Goal: Complete application form

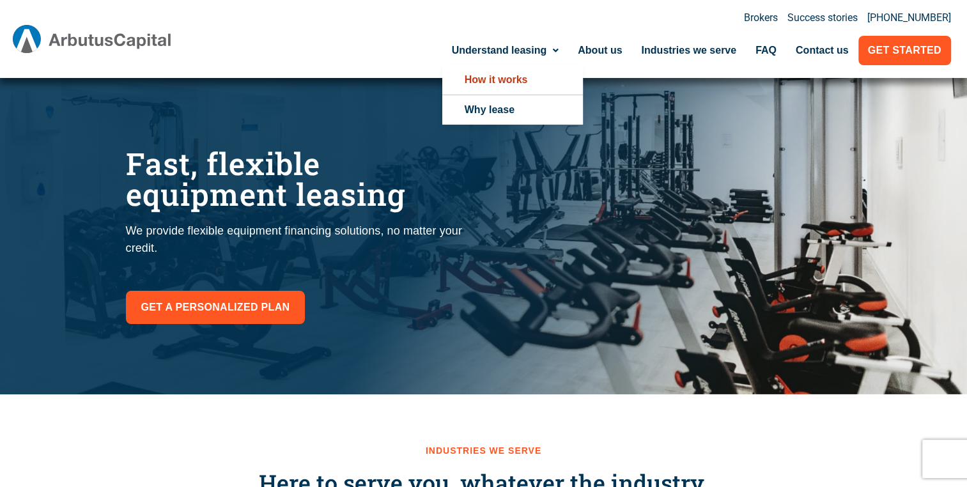
click at [499, 75] on link "How it works" at bounding box center [512, 79] width 141 height 29
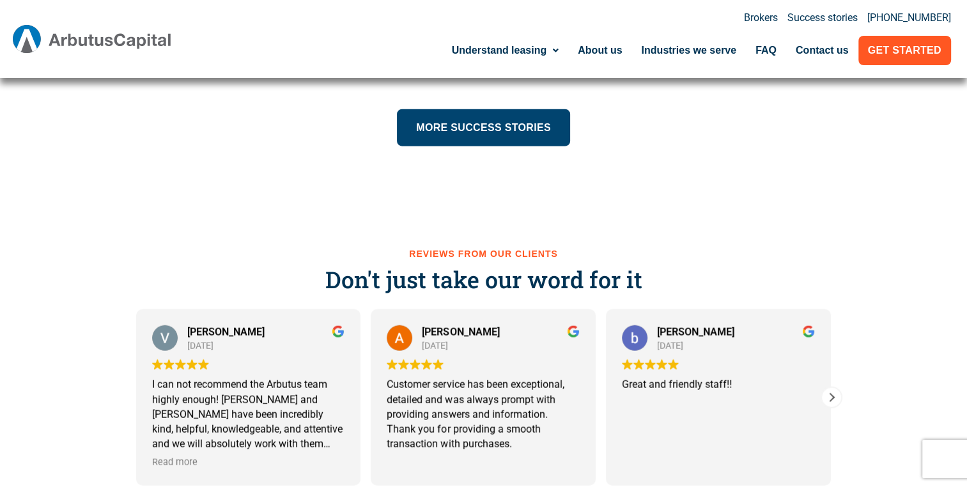
scroll to position [2905, 0]
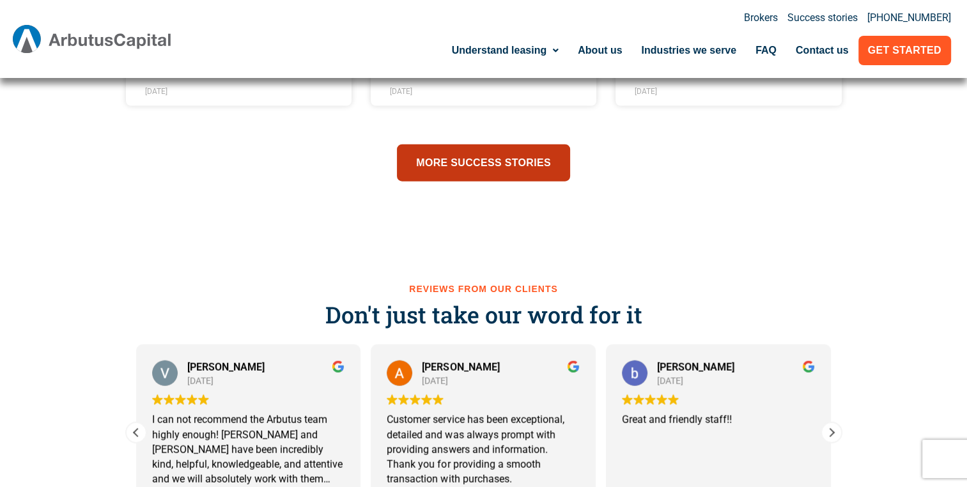
click at [459, 148] on link "More success stories" at bounding box center [483, 162] width 173 height 37
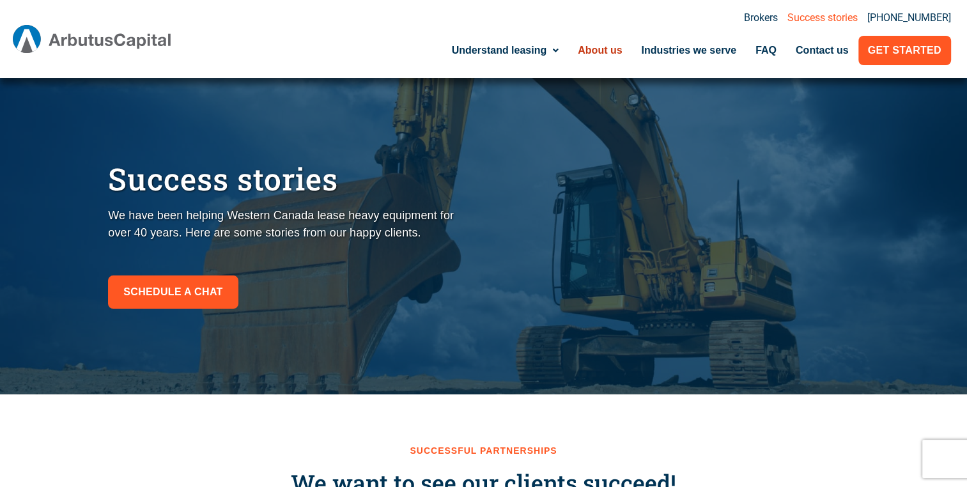
click at [609, 54] on link "About us" at bounding box center [599, 50] width 63 height 29
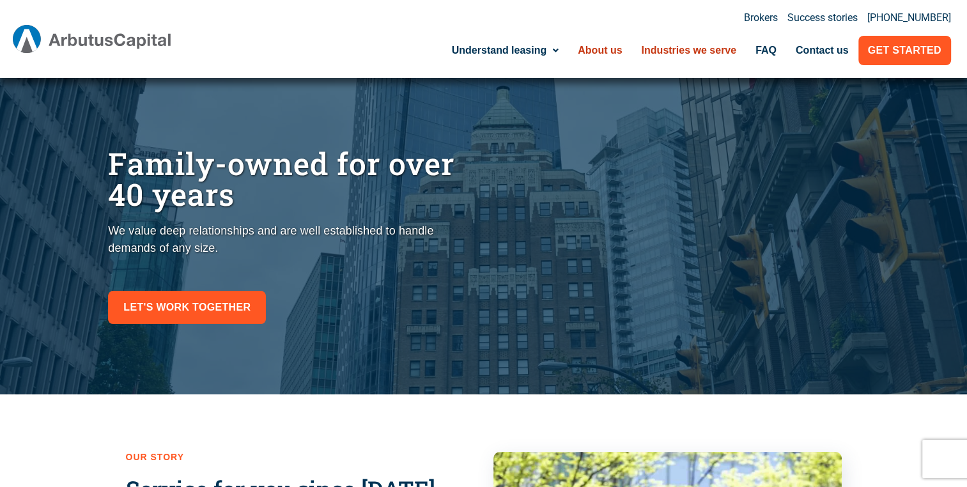
click at [699, 55] on link "Industries we serve" at bounding box center [689, 50] width 114 height 29
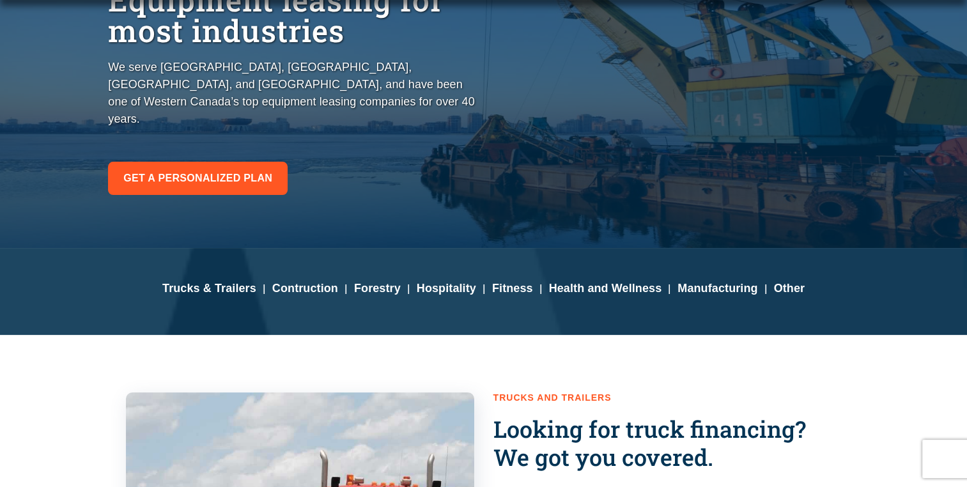
scroll to position [256, 0]
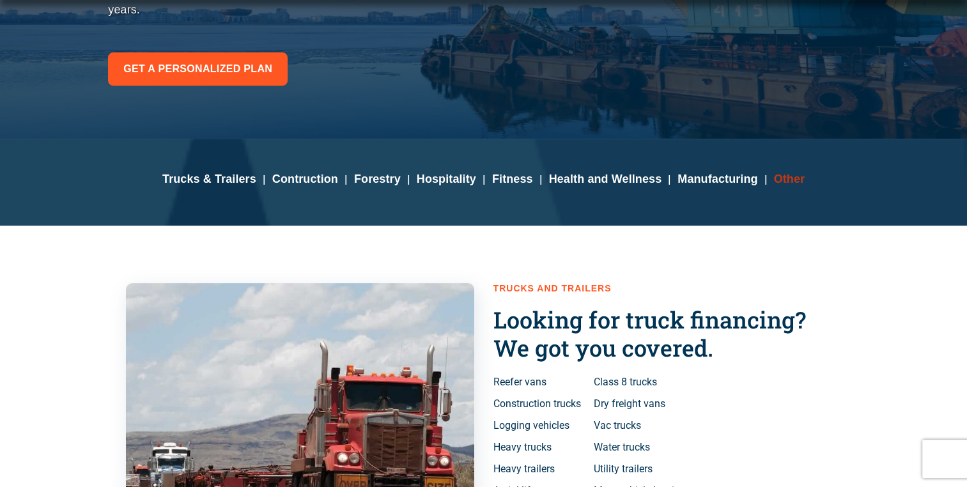
click at [790, 177] on b "Other" at bounding box center [788, 179] width 31 height 13
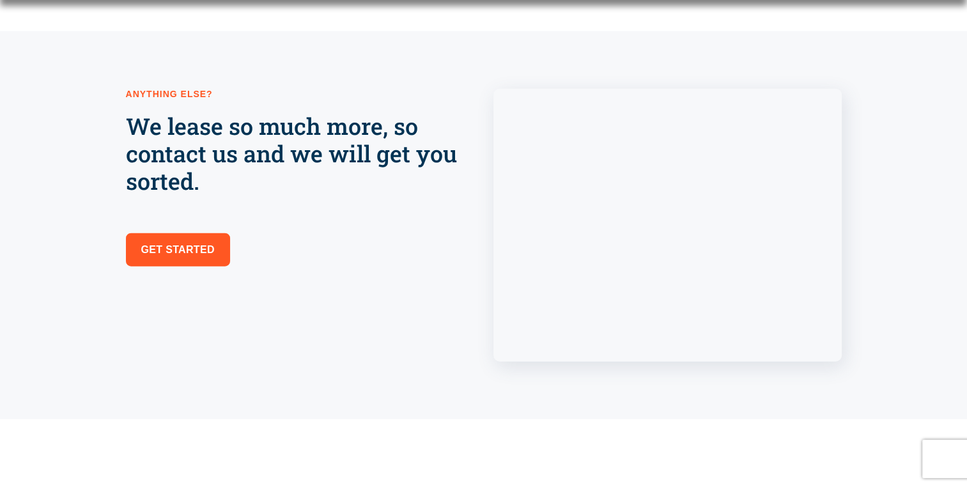
scroll to position [3213, 0]
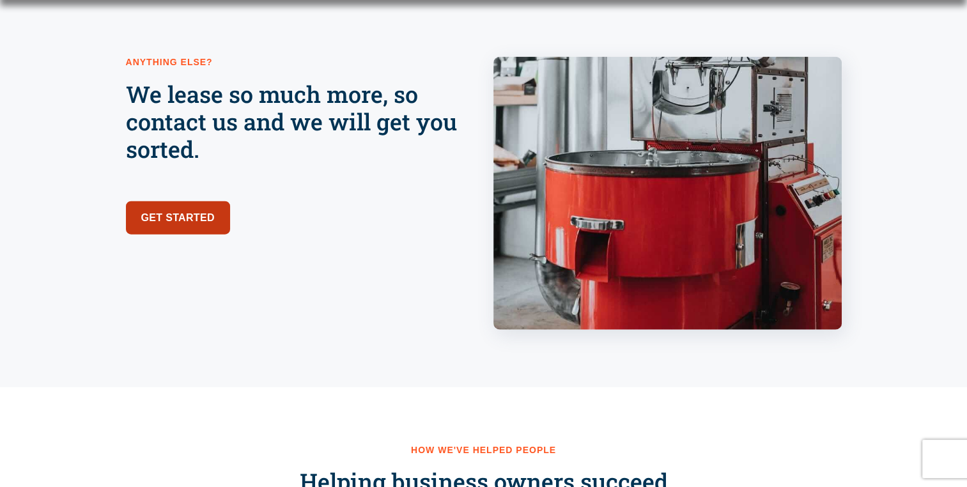
click at [199, 219] on span "Get started" at bounding box center [178, 218] width 74 height 18
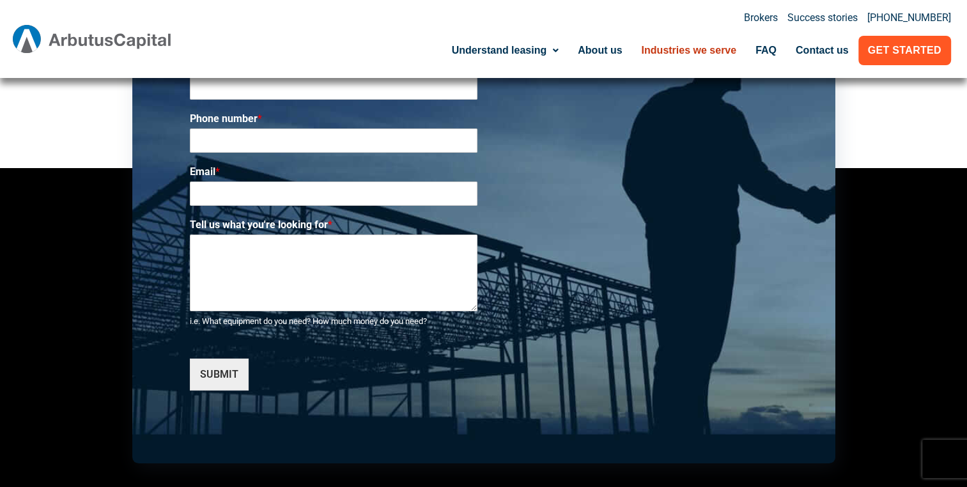
scroll to position [4714, 0]
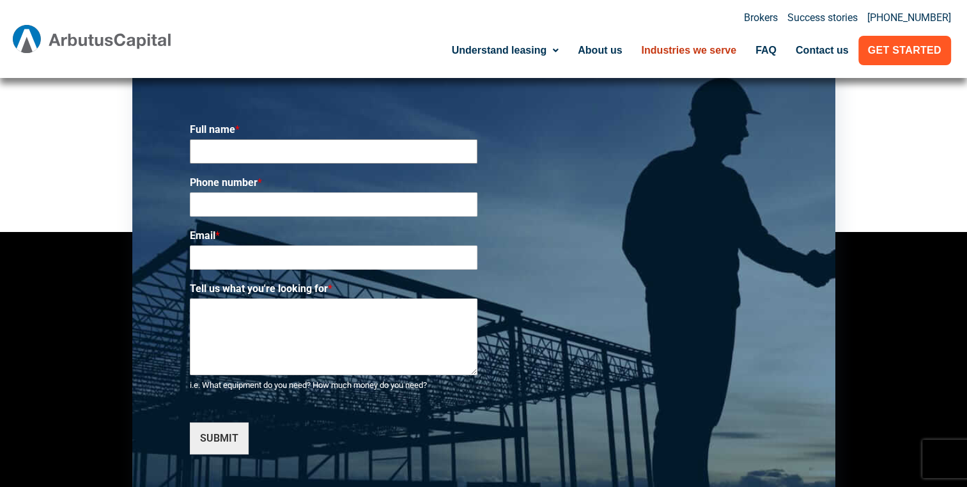
click at [271, 152] on input "Full name *" at bounding box center [334, 151] width 288 height 24
type input "[PERSON_NAME]"
type input "[PHONE_NUMBER]"
click at [432, 180] on label "Phone number *" at bounding box center [334, 182] width 288 height 13
click at [432, 192] on input "[PHONE_NUMBER]" at bounding box center [334, 204] width 288 height 24
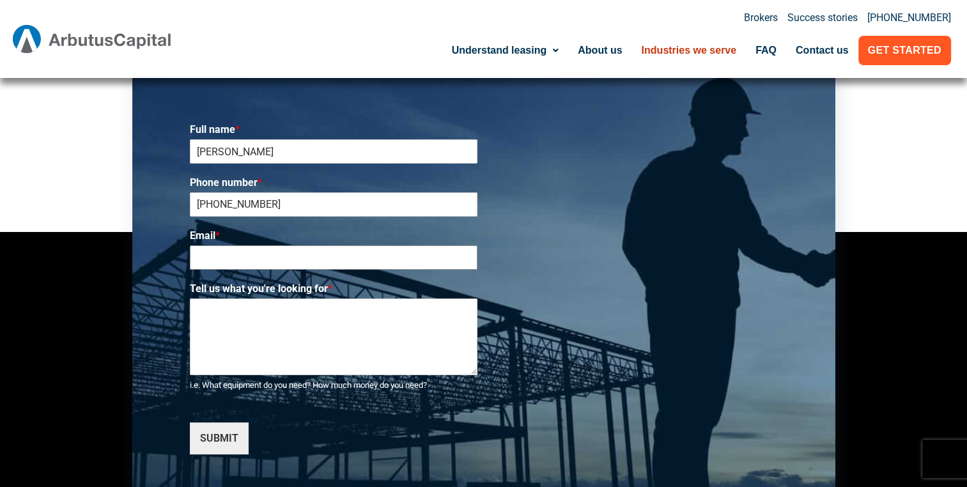
click at [281, 262] on input "Email *" at bounding box center [334, 257] width 288 height 24
type input "[PERSON_NAME][EMAIL_ADDRESS][PERSON_NAME][DOMAIN_NAME]"
click at [311, 330] on textarea "Tell us what you're looking for *" at bounding box center [334, 337] width 288 height 77
paste textarea "My name is [PERSON_NAME] and I am the founder of eazyconnect - a [PERSON_NAME] …"
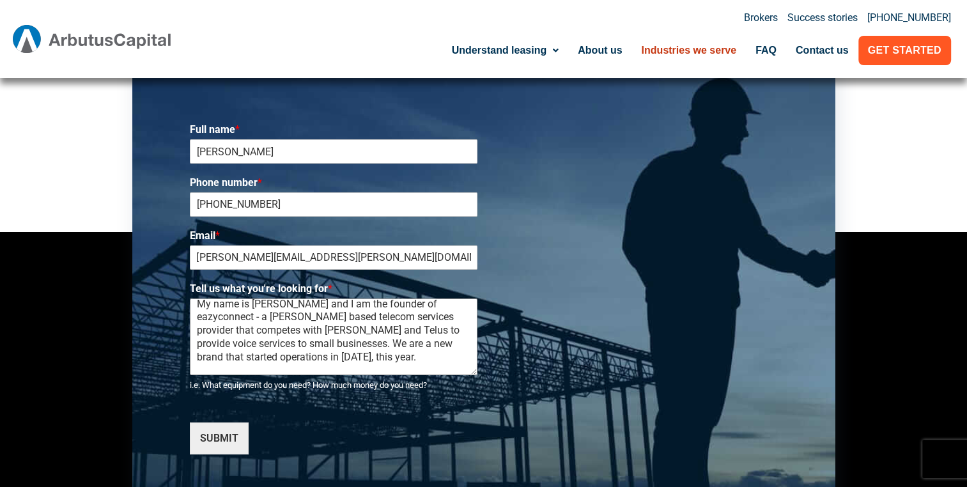
scroll to position [0, 0]
click at [197, 311] on textarea "My name is [PERSON_NAME] and I am the founder of eazyconnect - a [PERSON_NAME] …" at bounding box center [334, 337] width 288 height 77
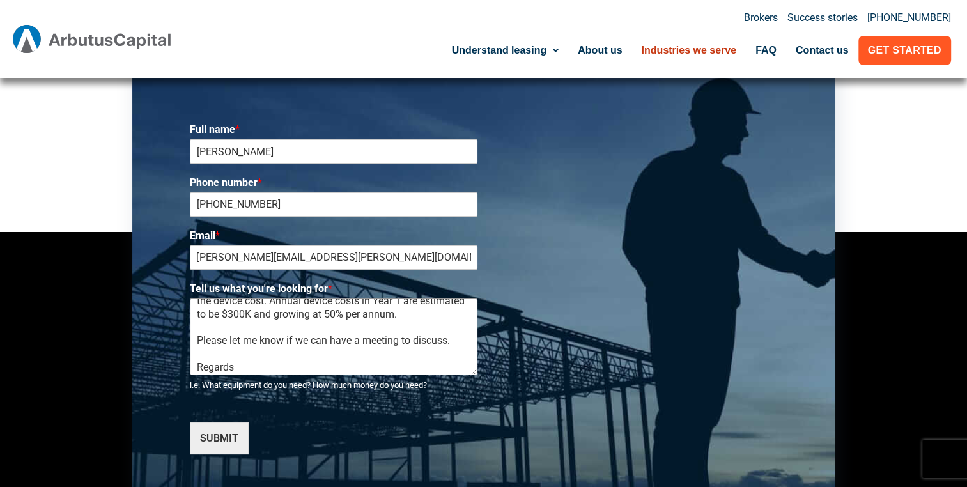
scroll to position [207, 0]
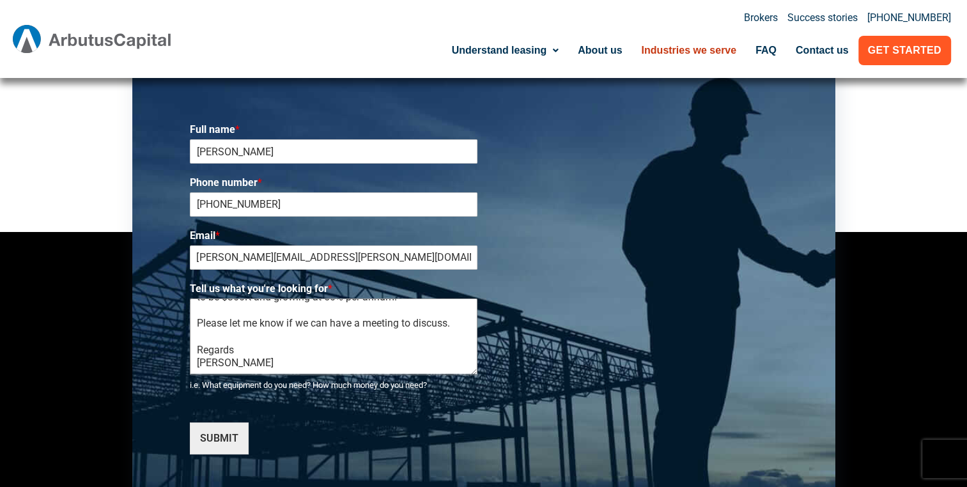
paste textarea "Director eazyconnect [PHONE_NUMBER]"
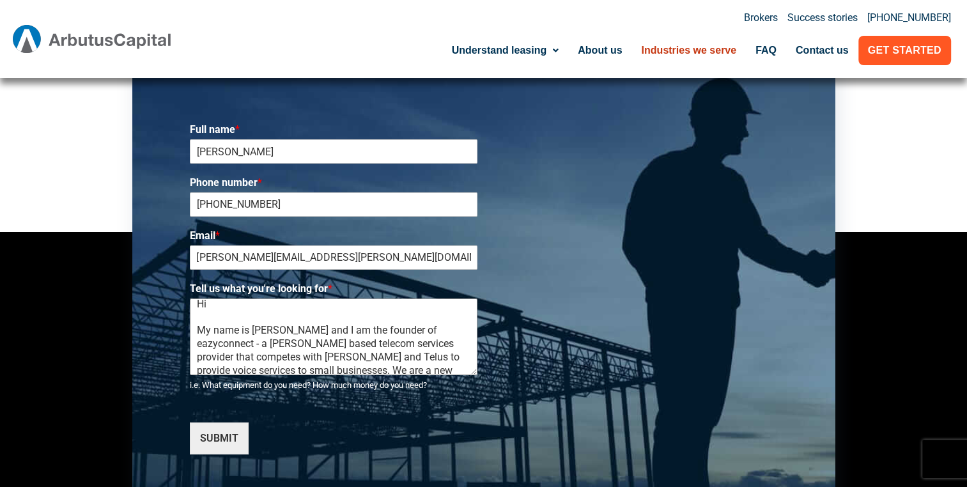
scroll to position [0, 0]
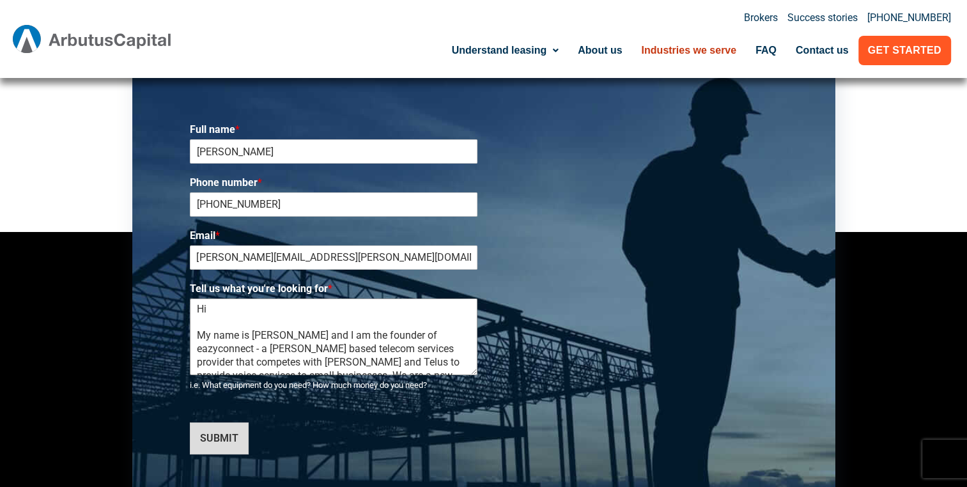
type textarea "Hi My name is [PERSON_NAME] and I am the founder of eazyconnect - a [PERSON_NAM…"
click at [224, 446] on button "SUBMIT" at bounding box center [219, 439] width 59 height 32
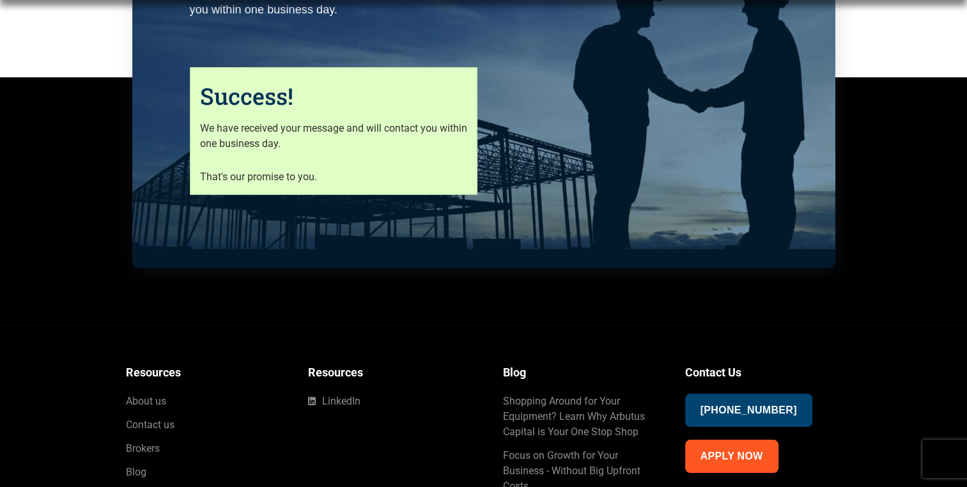
scroll to position [4767, 0]
